Goal: Register for event/course

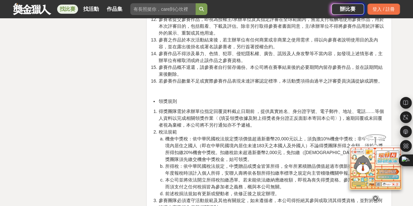
scroll to position [1273, 0]
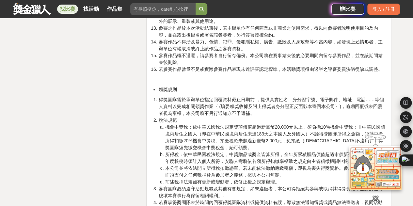
click at [374, 198] on icon at bounding box center [375, 198] width 7 height 7
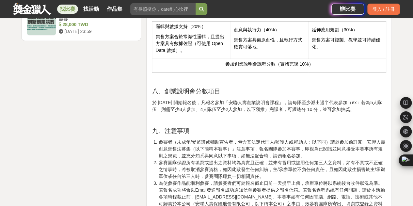
scroll to position [849, 0]
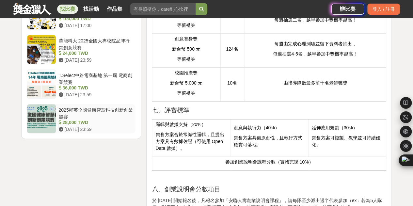
click at [78, 107] on div "2025輔英全國健康智慧科技創新創業競賽" at bounding box center [96, 113] width 74 height 12
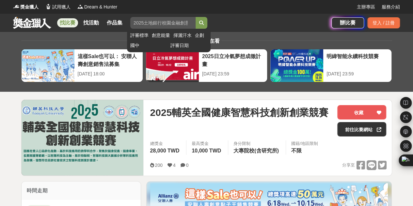
click at [155, 25] on input "search" at bounding box center [162, 23] width 65 height 12
type input "醫療"
click at [196, 17] on button "submit" at bounding box center [202, 23] width 12 height 12
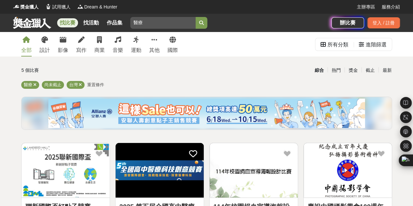
click at [210, 117] on img at bounding box center [206, 113] width 317 height 29
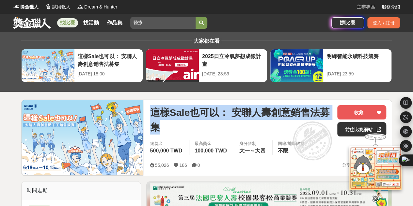
drag, startPoint x: 150, startPoint y: 114, endPoint x: 169, endPoint y: 124, distance: 21.8
click at [167, 124] on span "這樣Sale也可以： 安聯人壽創意銷售法募集" at bounding box center [241, 119] width 182 height 29
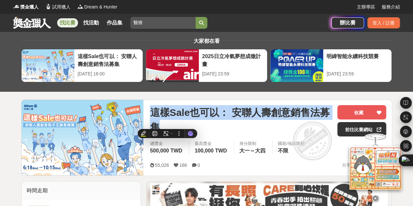
copy span "這樣Sale也可以： 安聯人壽創意銷售法募集"
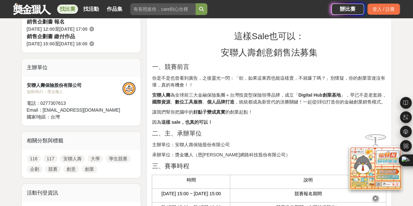
scroll to position [163, 0]
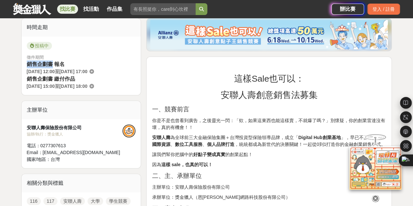
drag, startPoint x: 27, startPoint y: 65, endPoint x: 51, endPoint y: 61, distance: 24.1
click at [51, 61] on span "銷售企劃書 報名" at bounding box center [46, 64] width 38 height 6
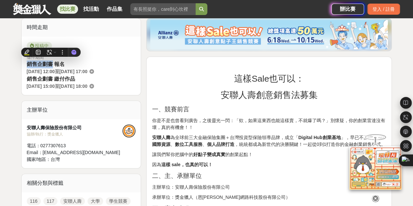
copy span "銷售企劃書"
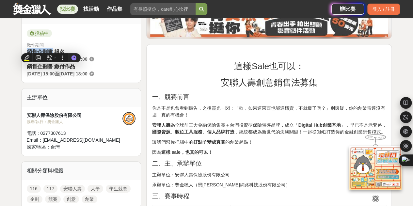
scroll to position [131, 0]
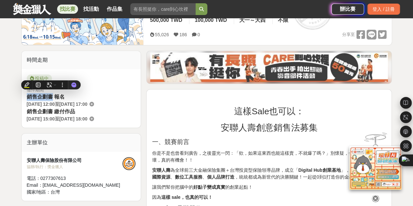
click at [42, 96] on span "銷售企劃書 報名" at bounding box center [46, 97] width 38 height 6
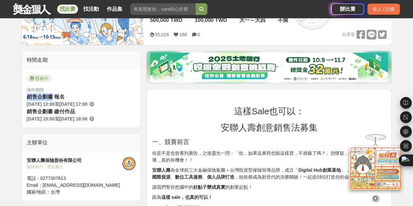
drag, startPoint x: 26, startPoint y: 94, endPoint x: 52, endPoint y: 96, distance: 25.2
click at [52, 96] on span "銷售企劃書 報名" at bounding box center [46, 97] width 38 height 6
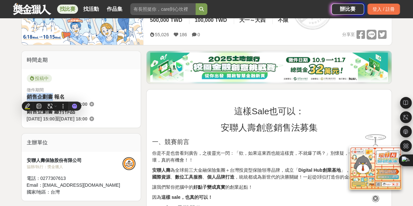
copy span "銷售企劃書"
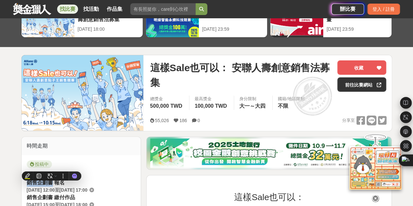
scroll to position [33, 0]
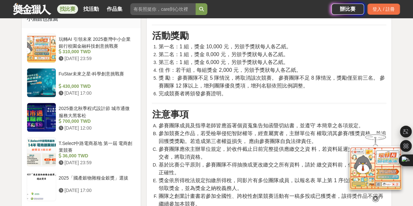
scroll to position [424, 0]
